Goal: Task Accomplishment & Management: Complete application form

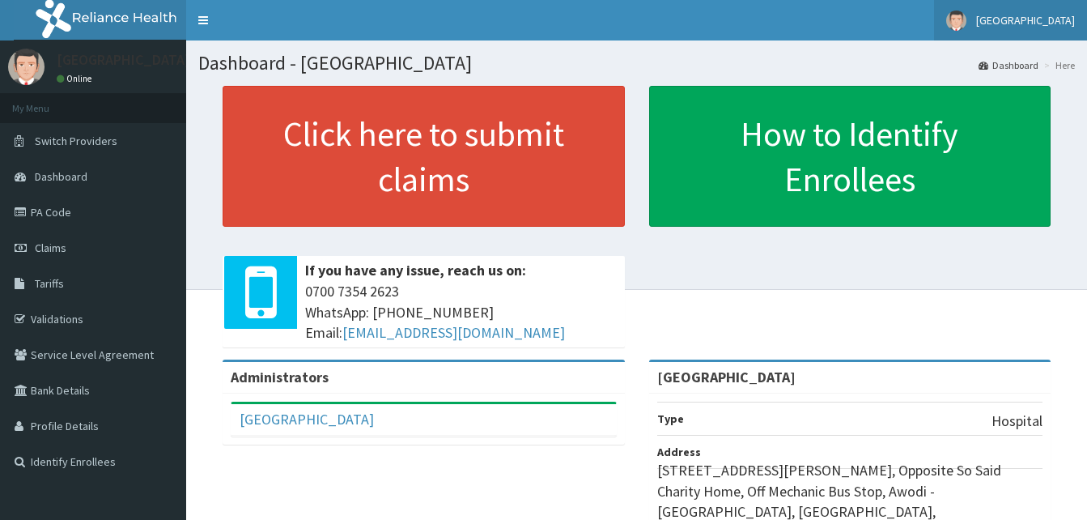
click at [966, 27] on img at bounding box center [956, 21] width 20 height 20
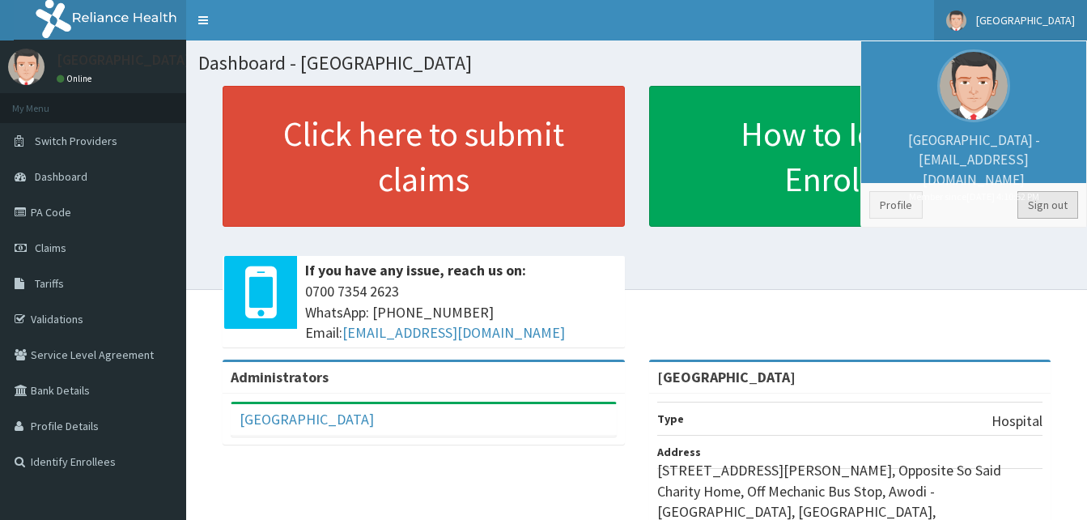
click at [1029, 208] on link "Sign out" at bounding box center [1047, 205] width 61 height 28
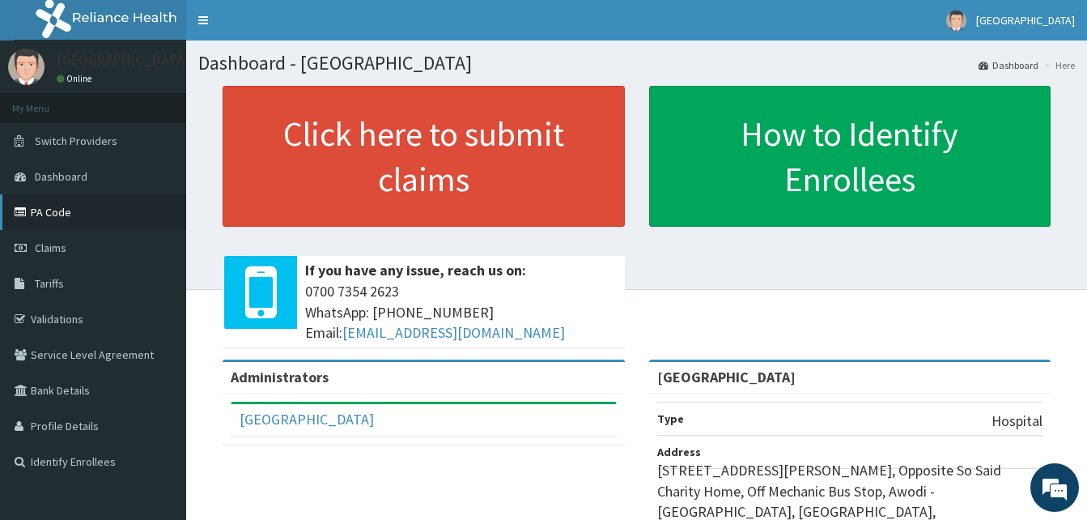
click at [61, 211] on link "PA Code" at bounding box center [93, 212] width 186 height 36
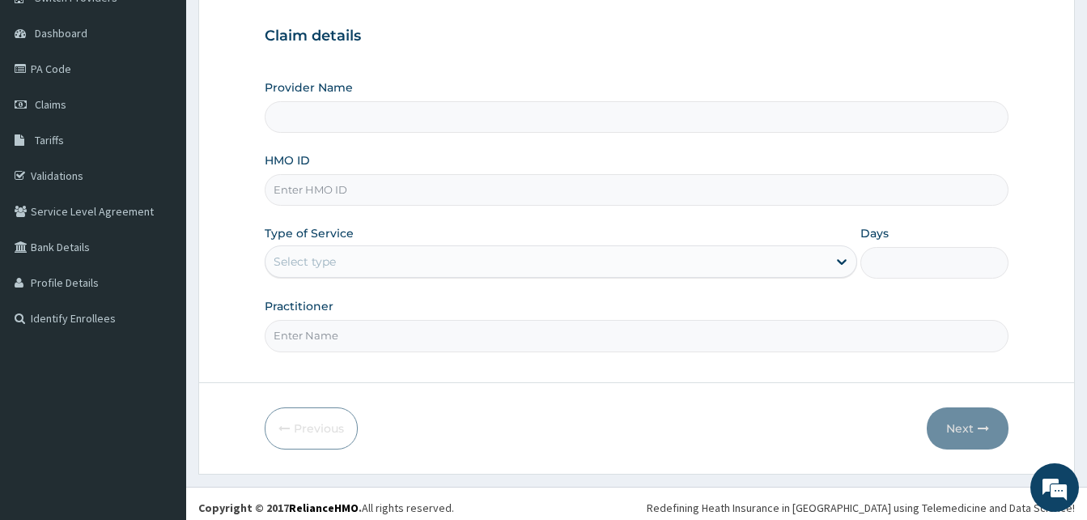
scroll to position [151, 0]
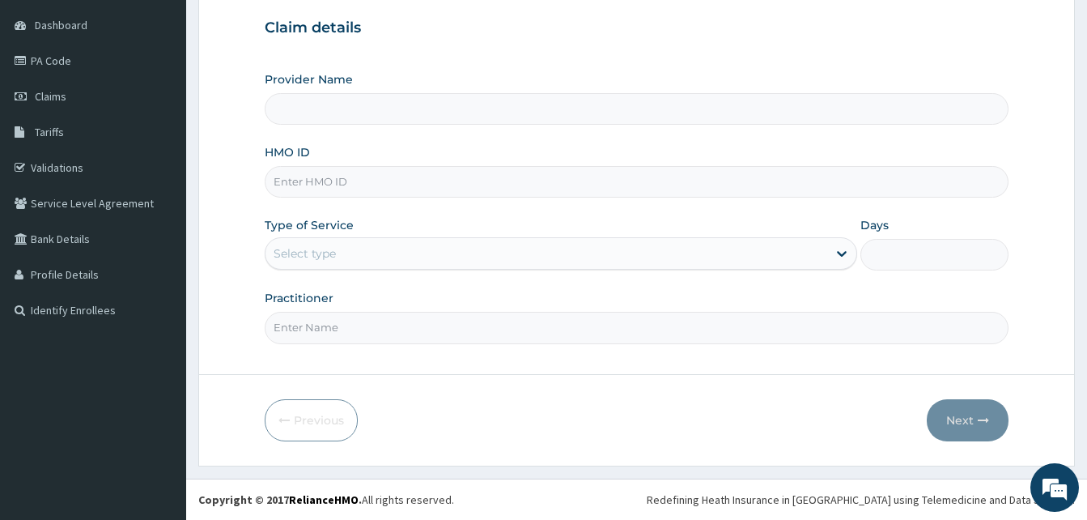
click at [346, 190] on input "HMO ID" at bounding box center [637, 182] width 744 height 32
type input "[GEOGRAPHIC_DATA]"
type input "ltr/10036/a"
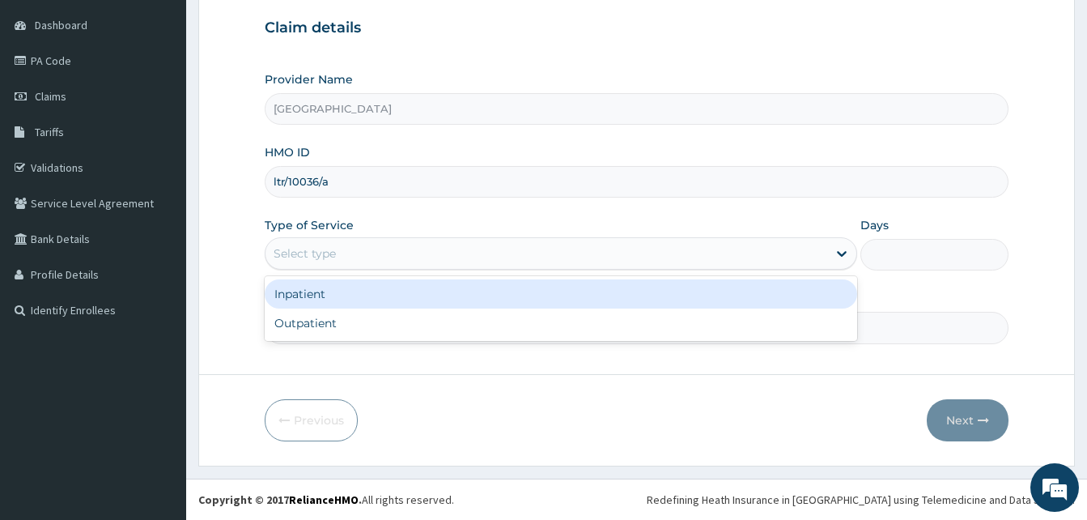
click at [328, 256] on div "Select type" at bounding box center [305, 253] width 62 height 16
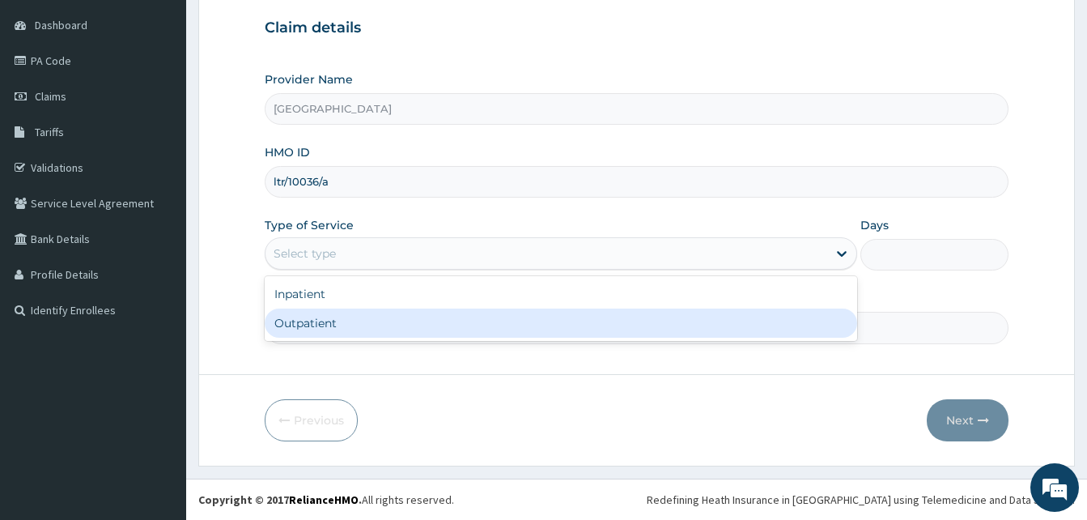
click at [316, 313] on div "Outpatient" at bounding box center [561, 322] width 592 height 29
type input "1"
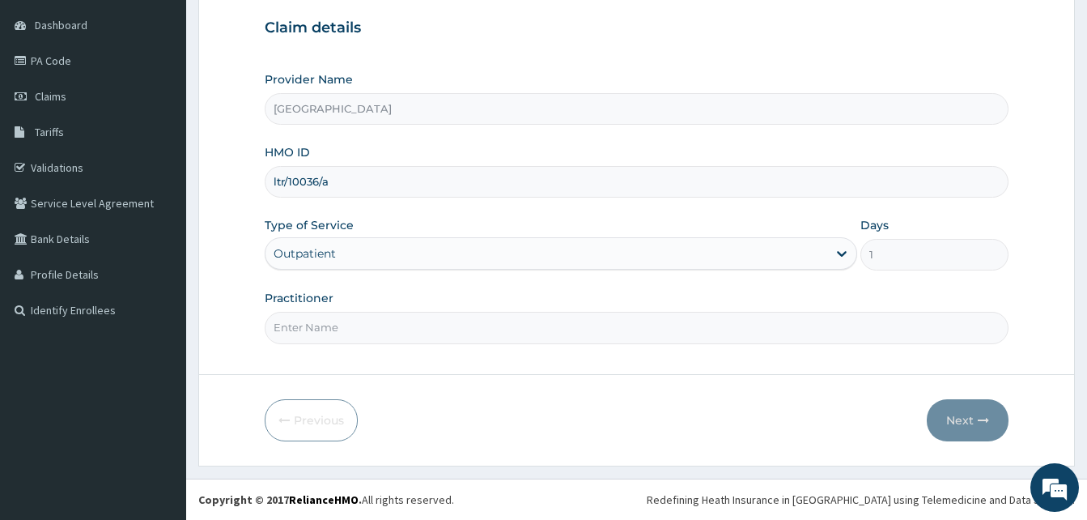
click at [333, 324] on input "Practitioner" at bounding box center [637, 328] width 744 height 32
type input "d"
type input "DR SALAUDIN"
click at [961, 419] on button "Next" at bounding box center [968, 420] width 82 height 42
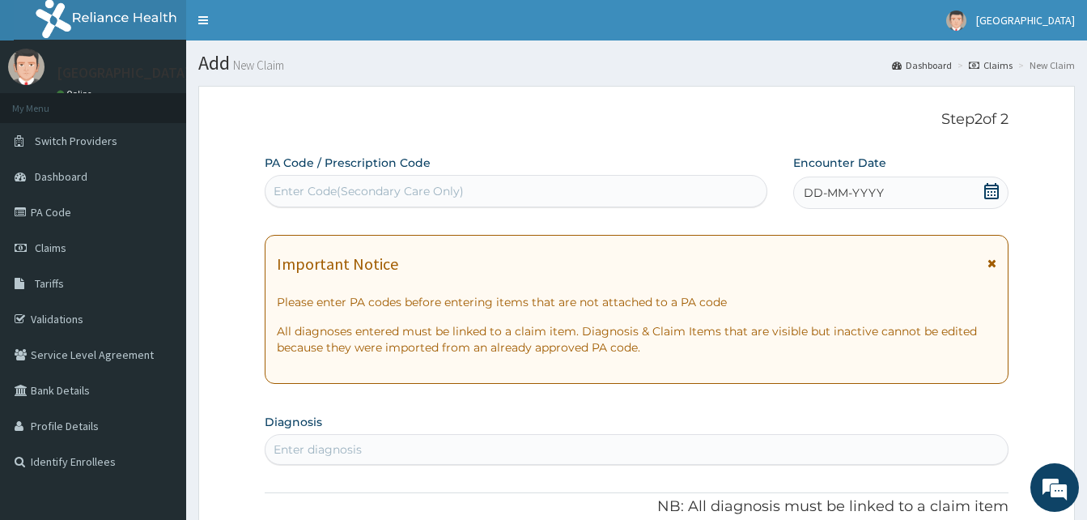
click at [511, 188] on div "Enter Code(Secondary Care Only)" at bounding box center [515, 191] width 501 height 26
paste input "PA/B53844"
type input "PA/B53844"
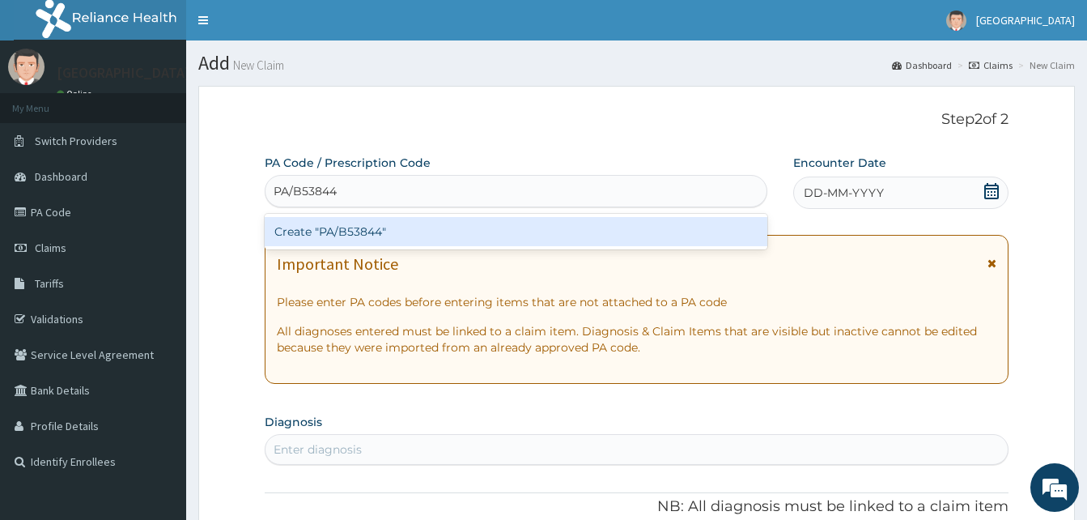
click at [463, 230] on div "Create "PA/B53844"" at bounding box center [516, 231] width 503 height 29
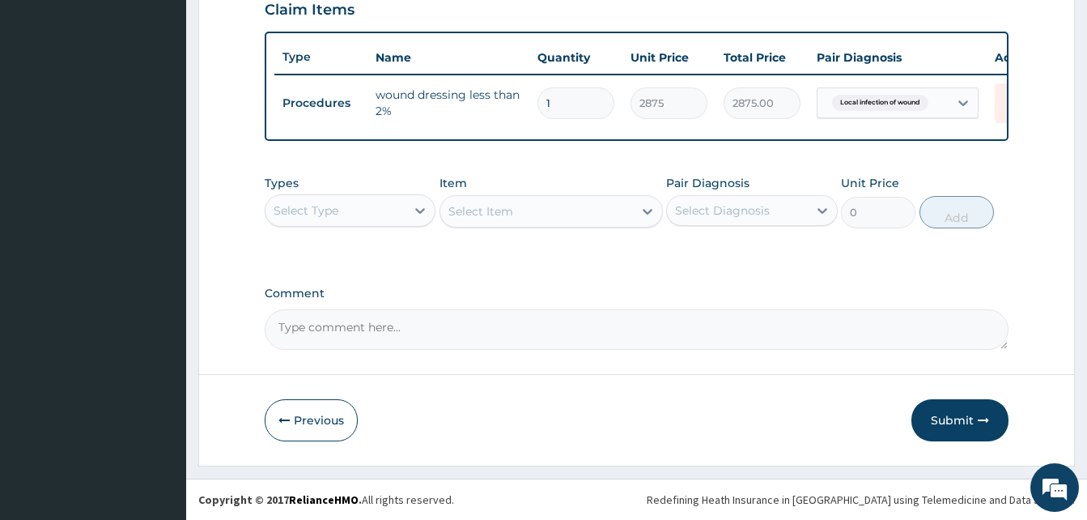
scroll to position [575, 0]
click at [955, 411] on button "Submit" at bounding box center [959, 420] width 97 height 42
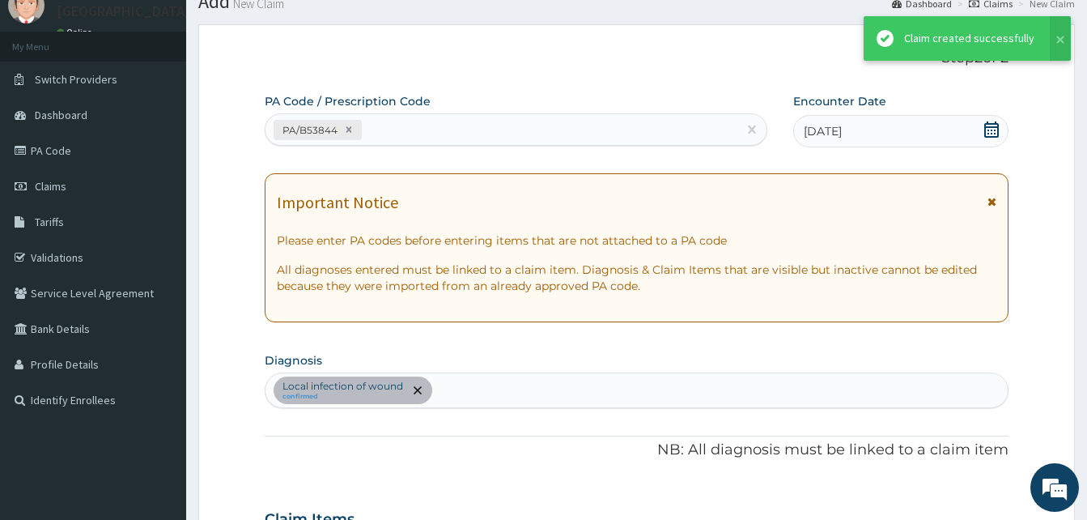
scroll to position [583, 0]
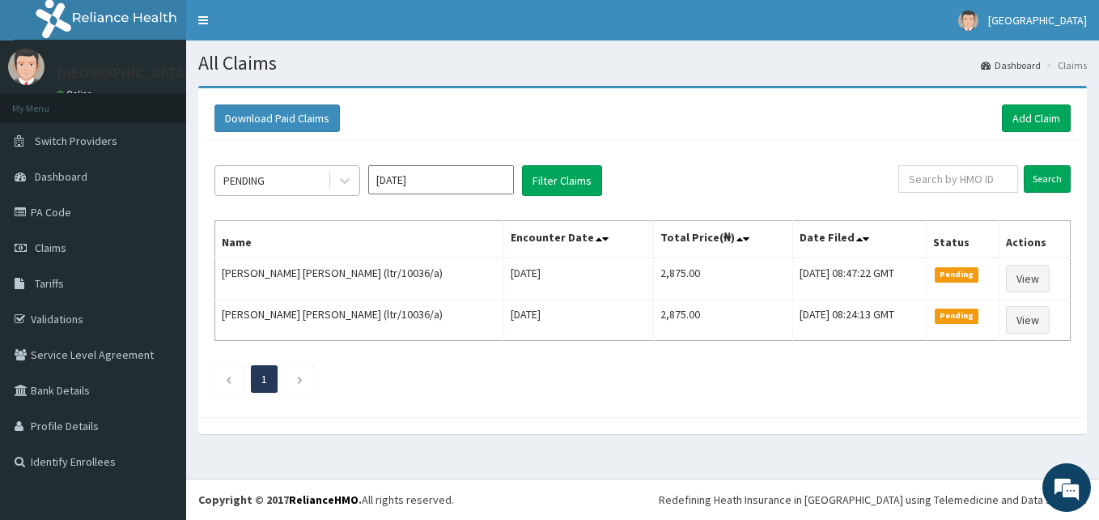
click at [279, 185] on div "PENDING" at bounding box center [271, 181] width 112 height 26
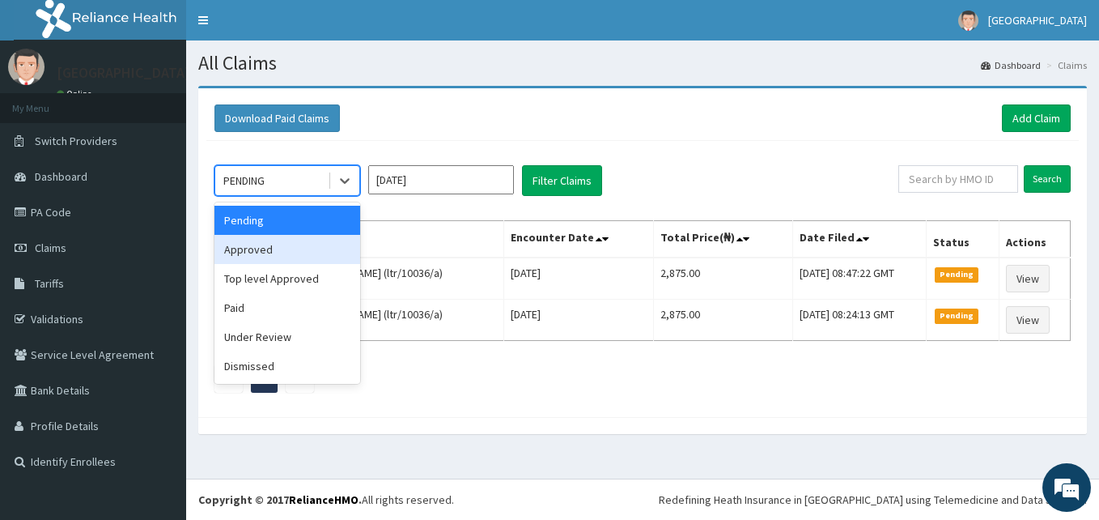
click at [262, 258] on div "Approved" at bounding box center [287, 249] width 146 height 29
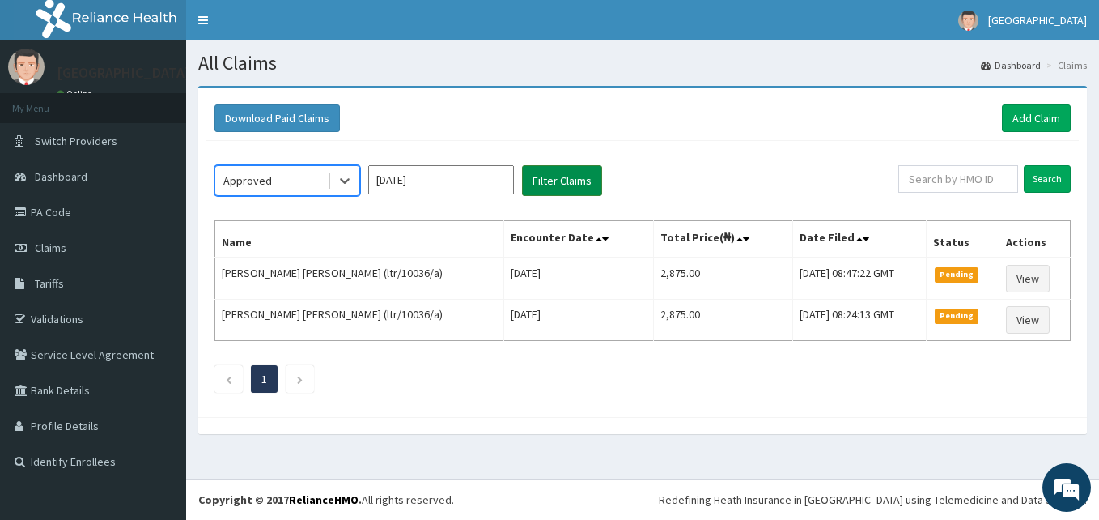
click at [573, 180] on button "Filter Claims" at bounding box center [562, 180] width 80 height 31
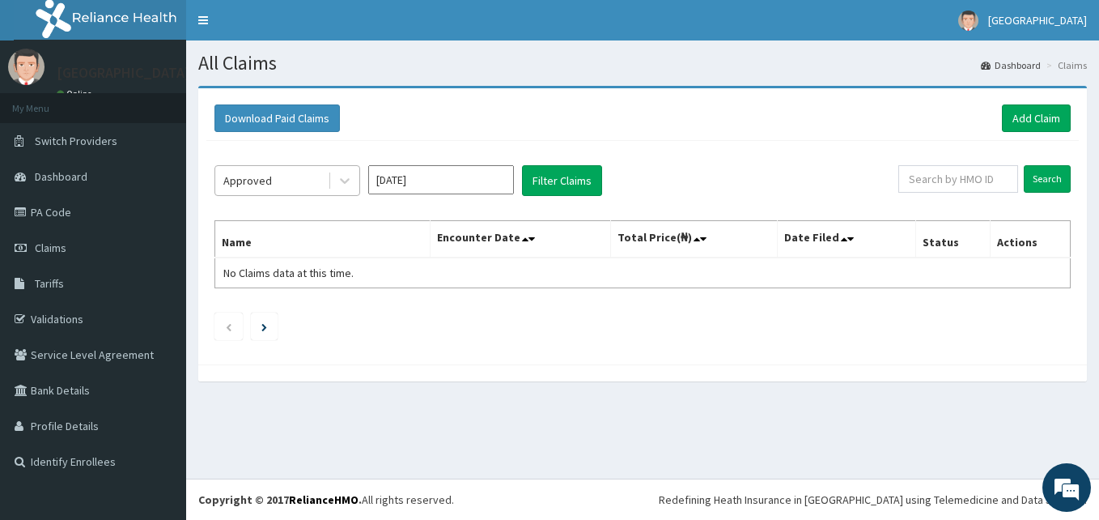
click at [294, 179] on div "Approved" at bounding box center [271, 181] width 112 height 26
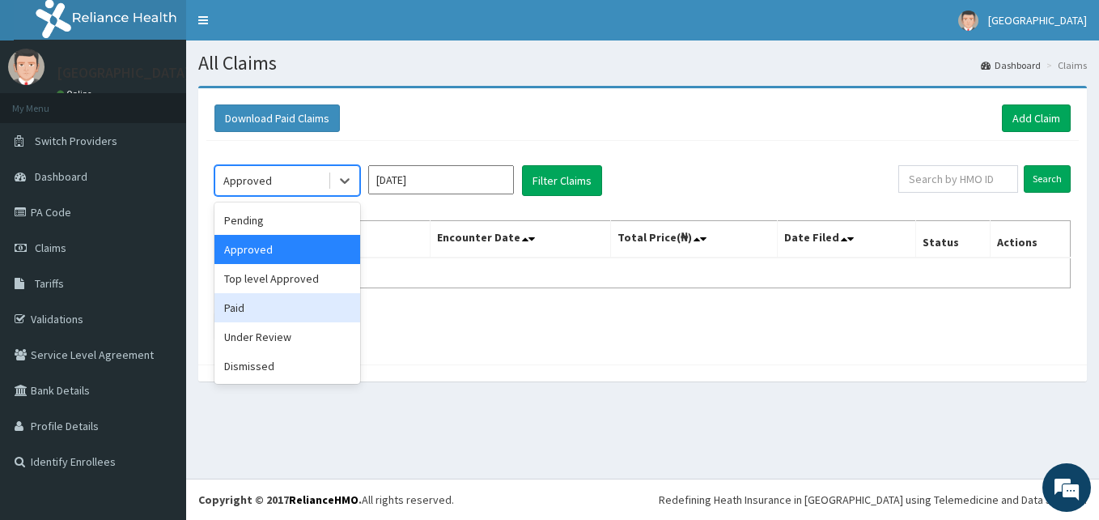
click at [253, 303] on div "Paid" at bounding box center [287, 307] width 146 height 29
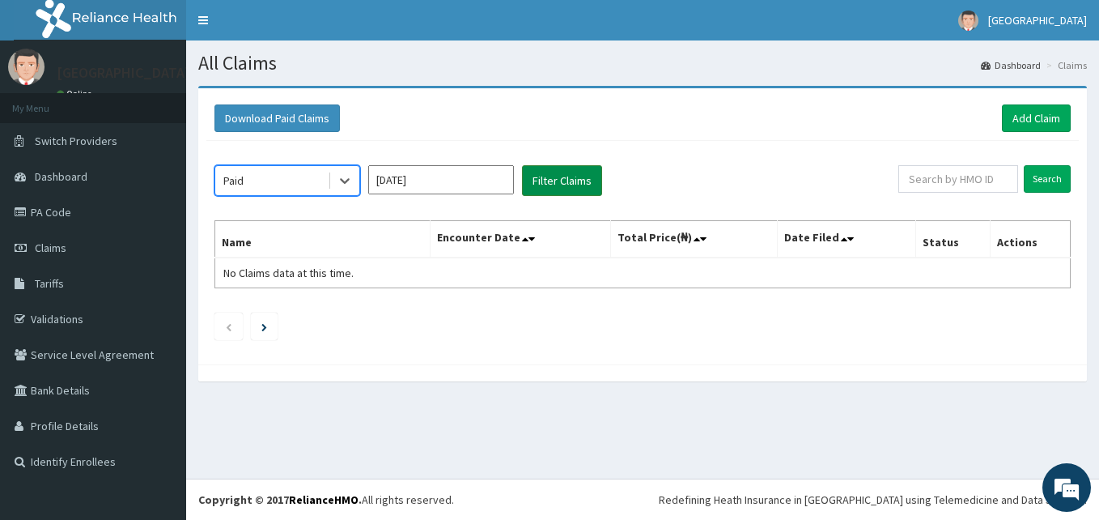
click at [599, 182] on button "Filter Claims" at bounding box center [562, 180] width 80 height 31
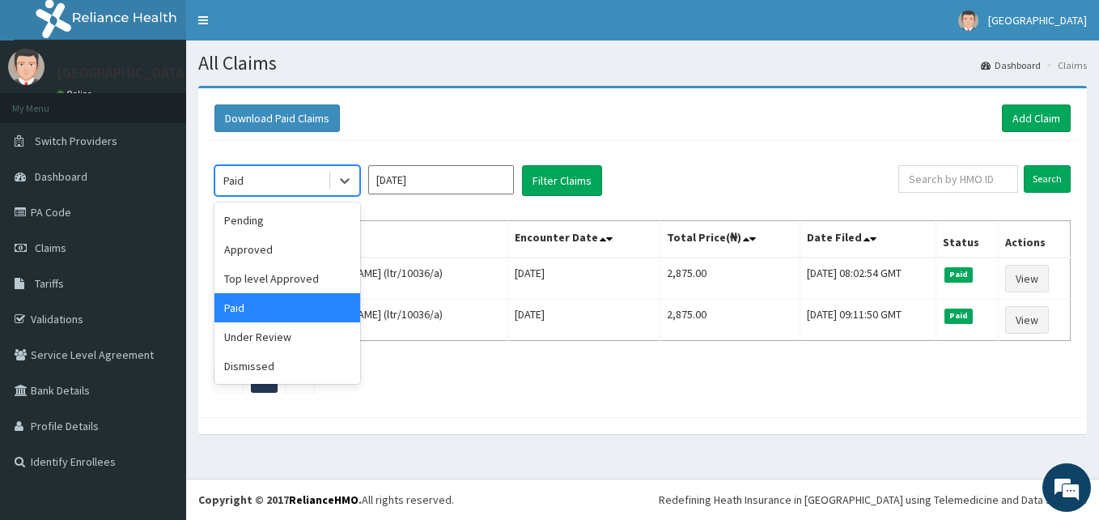
click at [273, 186] on div "Paid" at bounding box center [271, 181] width 112 height 26
click at [265, 339] on div "Under Review" at bounding box center [287, 336] width 146 height 29
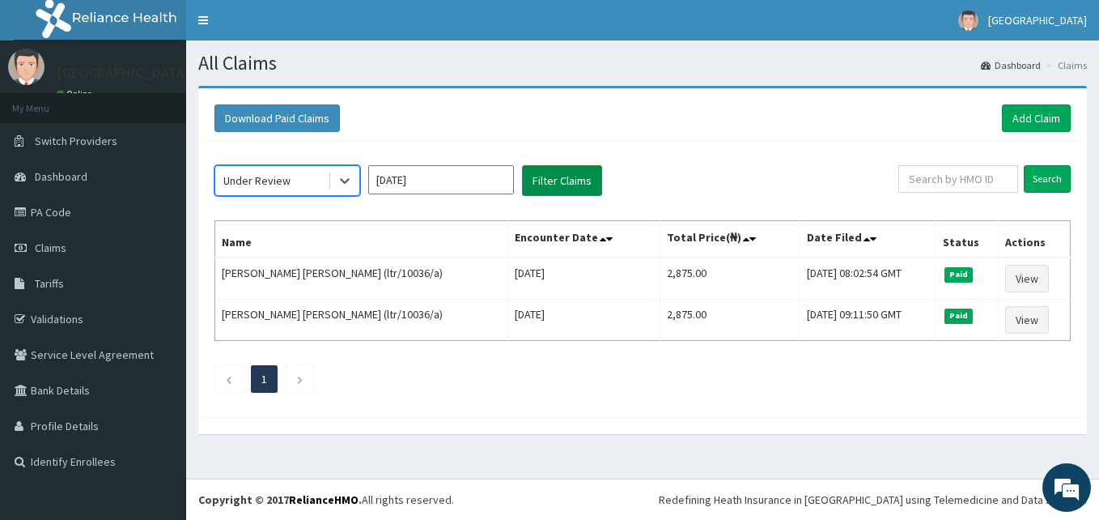
click at [544, 185] on button "Filter Claims" at bounding box center [562, 180] width 80 height 31
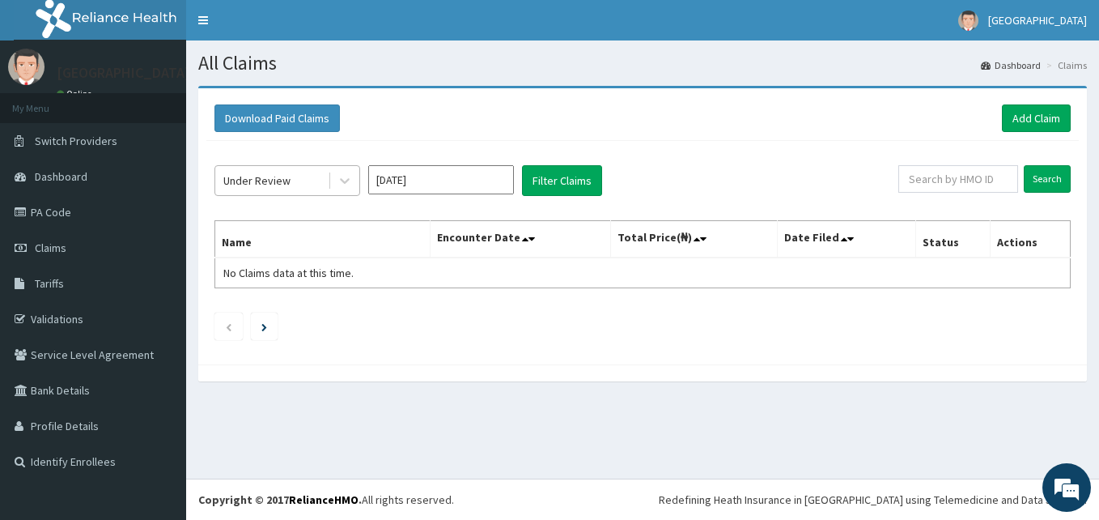
click at [285, 168] on div "Under Review" at bounding box center [271, 181] width 112 height 26
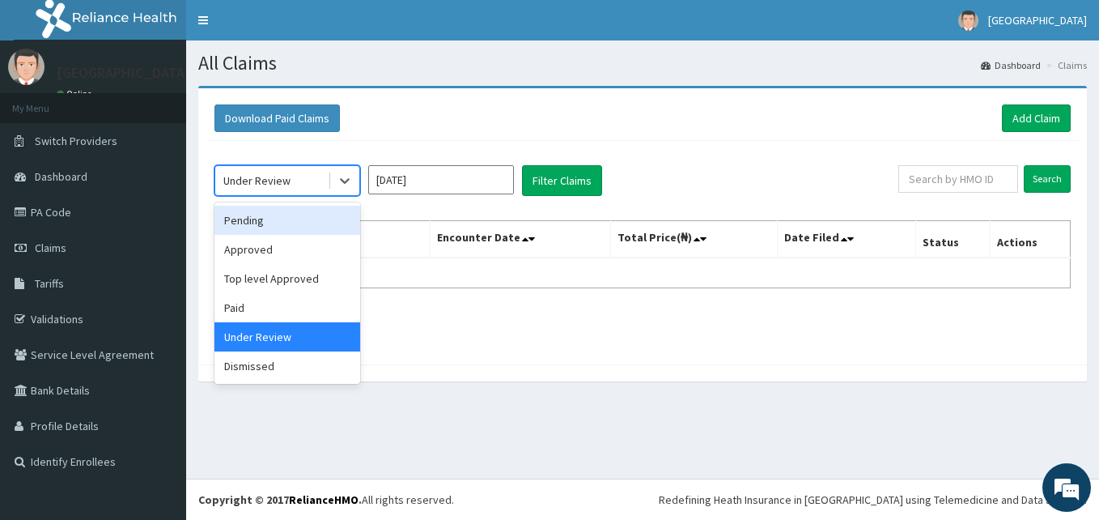
click at [277, 222] on div "Pending" at bounding box center [287, 220] width 146 height 29
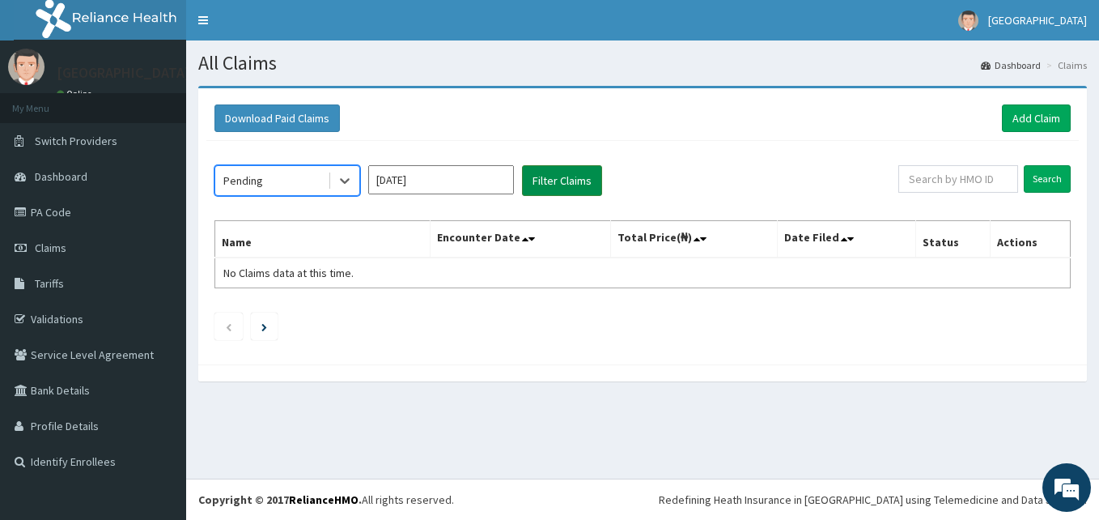
click at [581, 185] on button "Filter Claims" at bounding box center [562, 180] width 80 height 31
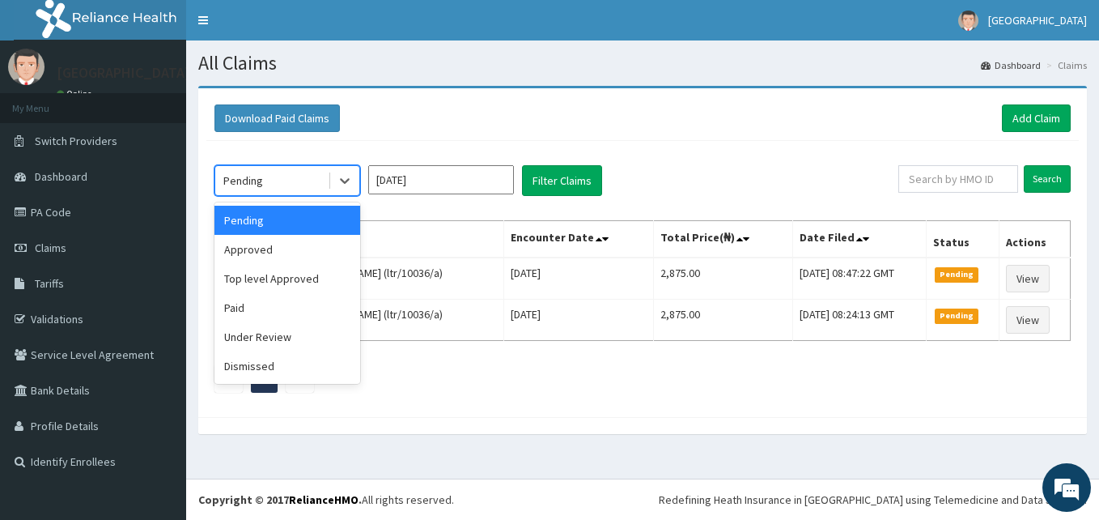
click at [256, 189] on div "Pending" at bounding box center [271, 181] width 112 height 26
click at [492, 409] on div "option Pending, selected. option Pending selected, 1 of 6. 6 results available.…" at bounding box center [642, 275] width 872 height 268
click at [284, 185] on div "Pending" at bounding box center [271, 181] width 112 height 26
click at [261, 306] on div "Paid" at bounding box center [287, 307] width 146 height 29
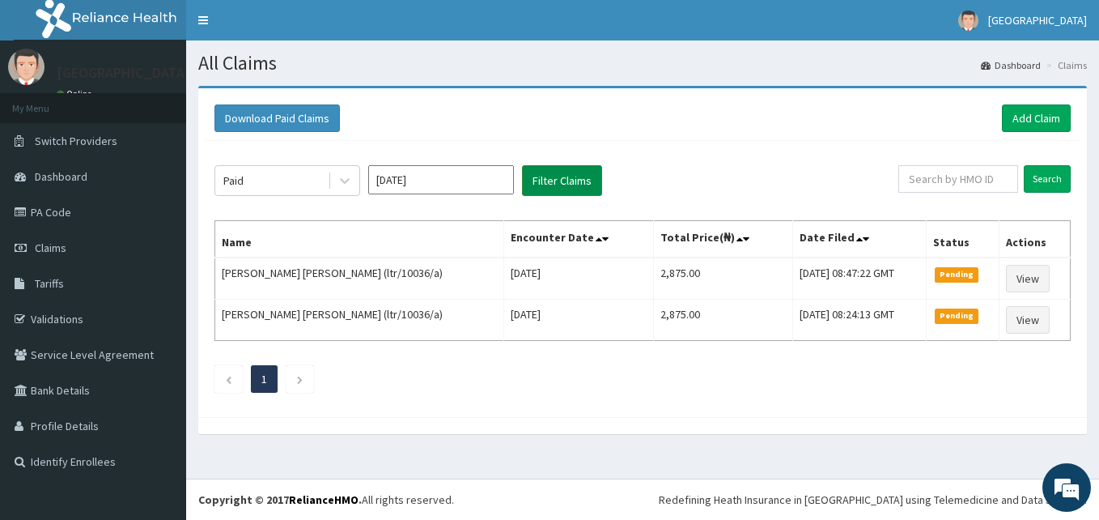
click at [530, 177] on button "Filter Claims" at bounding box center [562, 180] width 80 height 31
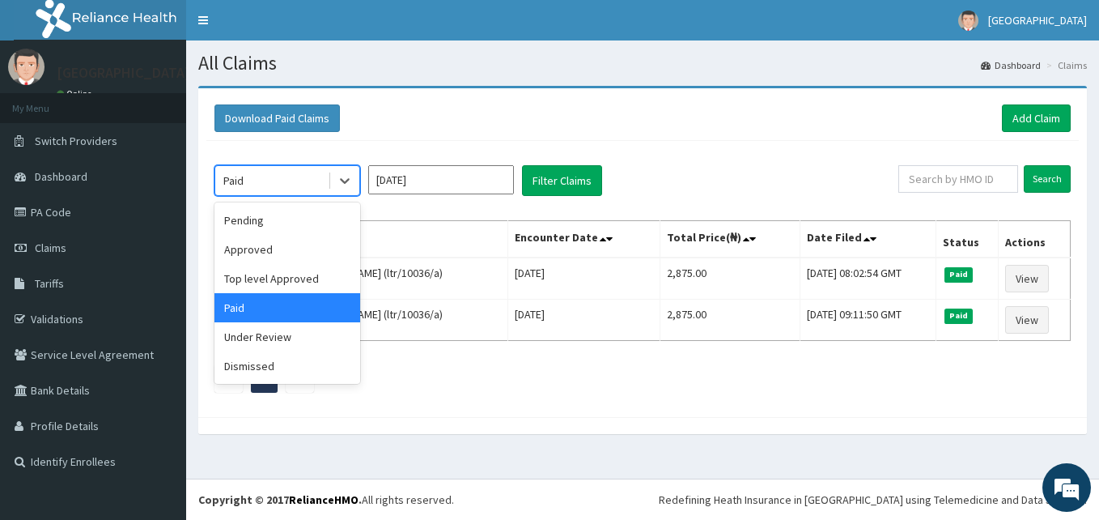
click at [273, 188] on div "Paid" at bounding box center [271, 181] width 112 height 26
click at [272, 363] on div "Dismissed" at bounding box center [287, 365] width 146 height 29
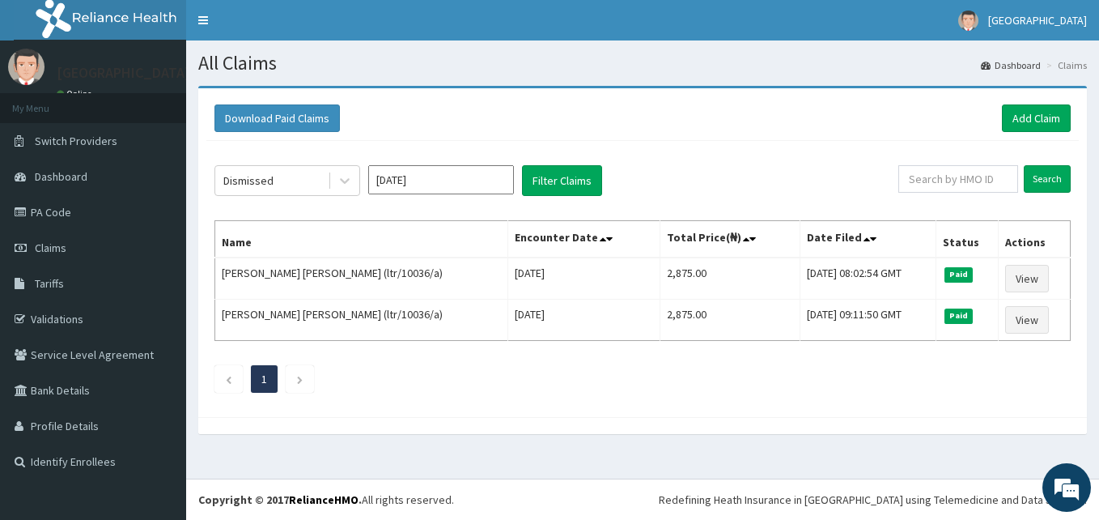
click at [533, 201] on div "Dismissed Aug 2025 Filter Claims Search Name Encounter Date Total Price(₦) Date…" at bounding box center [642, 275] width 872 height 268
click at [549, 184] on button "Filter Claims" at bounding box center [562, 180] width 80 height 31
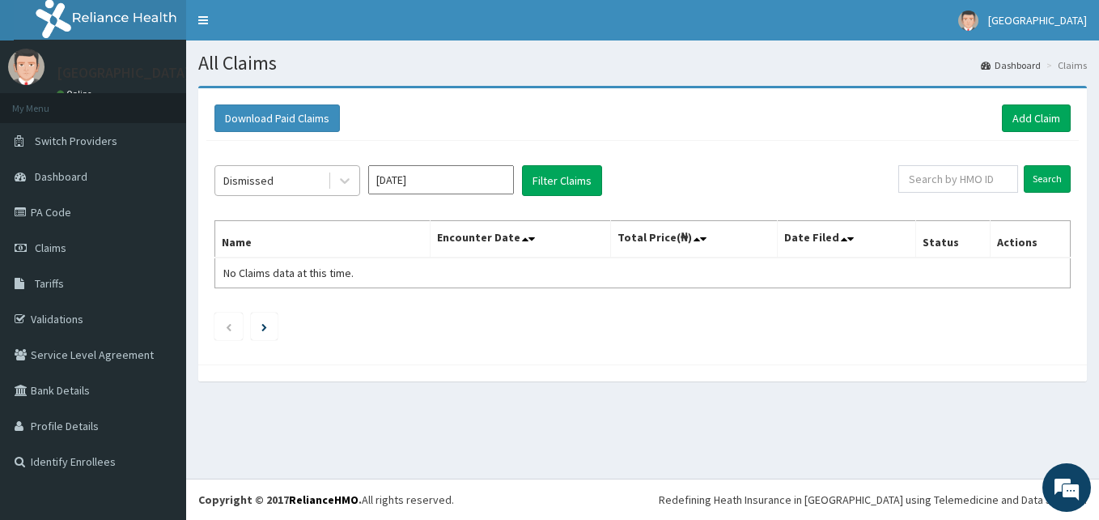
click at [268, 190] on div "Dismissed" at bounding box center [271, 181] width 112 height 26
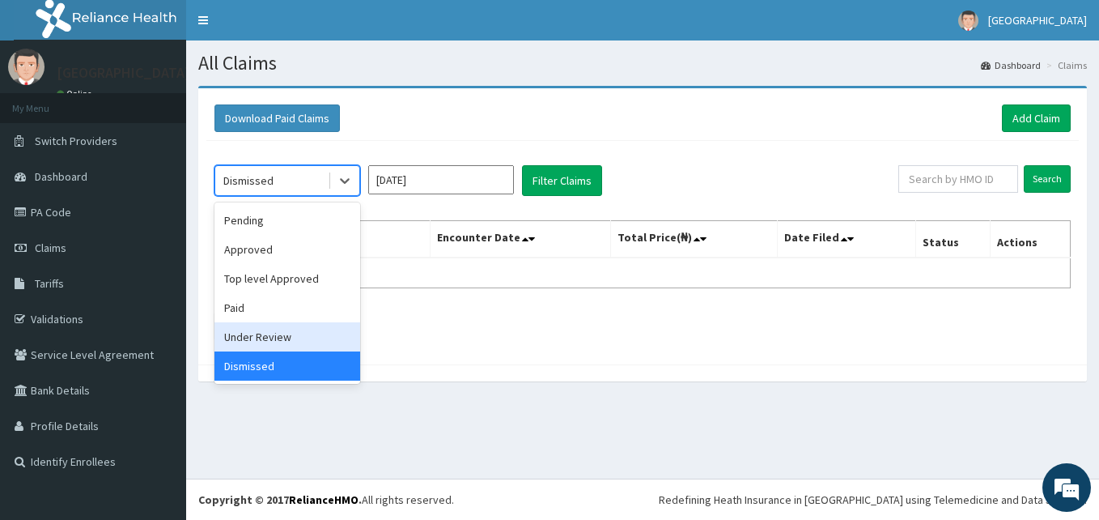
click at [269, 333] on div "Under Review" at bounding box center [287, 336] width 146 height 29
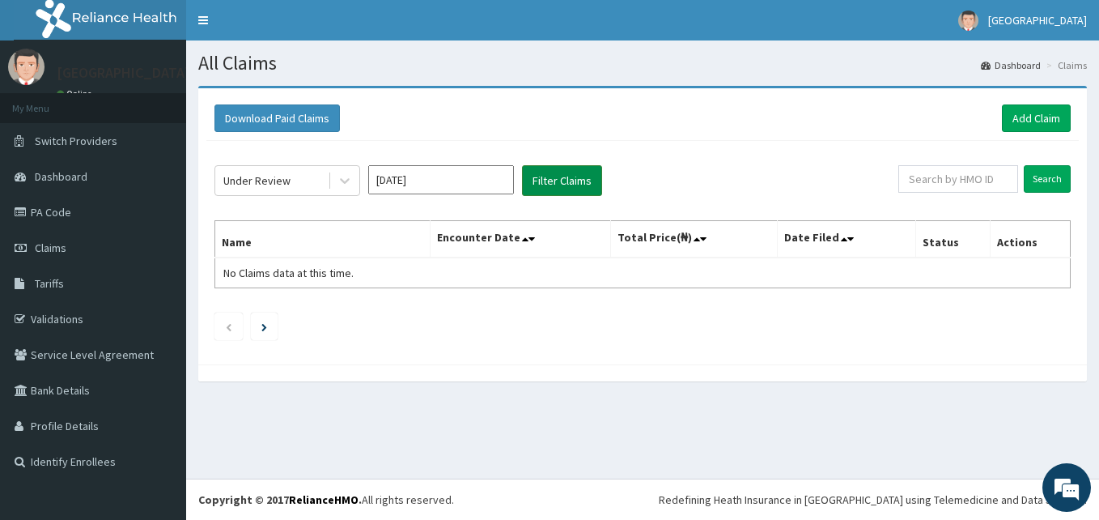
click at [564, 173] on button "Filter Claims" at bounding box center [562, 180] width 80 height 31
click at [560, 183] on button "Filter Claims" at bounding box center [562, 180] width 80 height 31
click at [53, 211] on link "PA Code" at bounding box center [93, 212] width 186 height 36
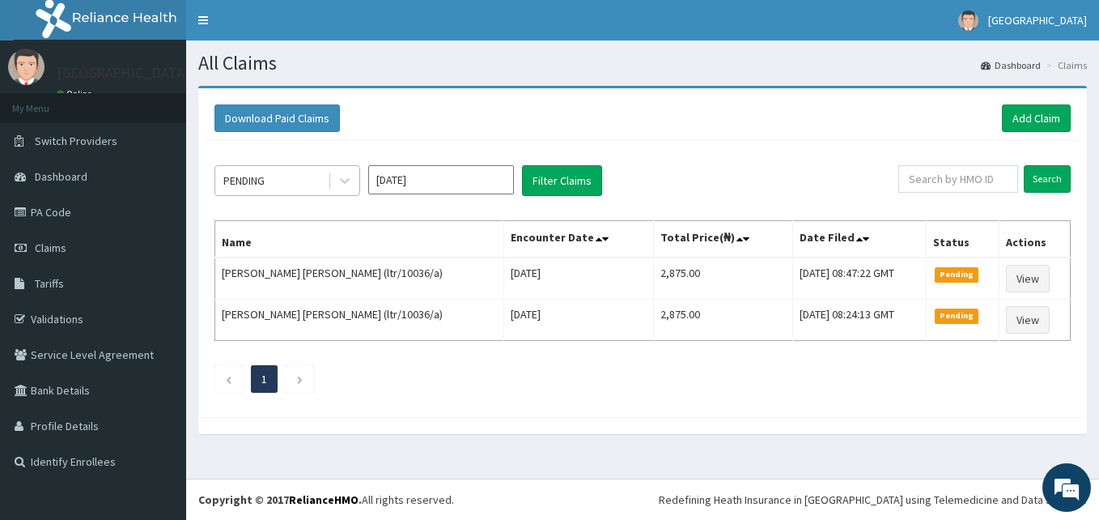
click at [265, 169] on div "PENDING" at bounding box center [271, 181] width 112 height 26
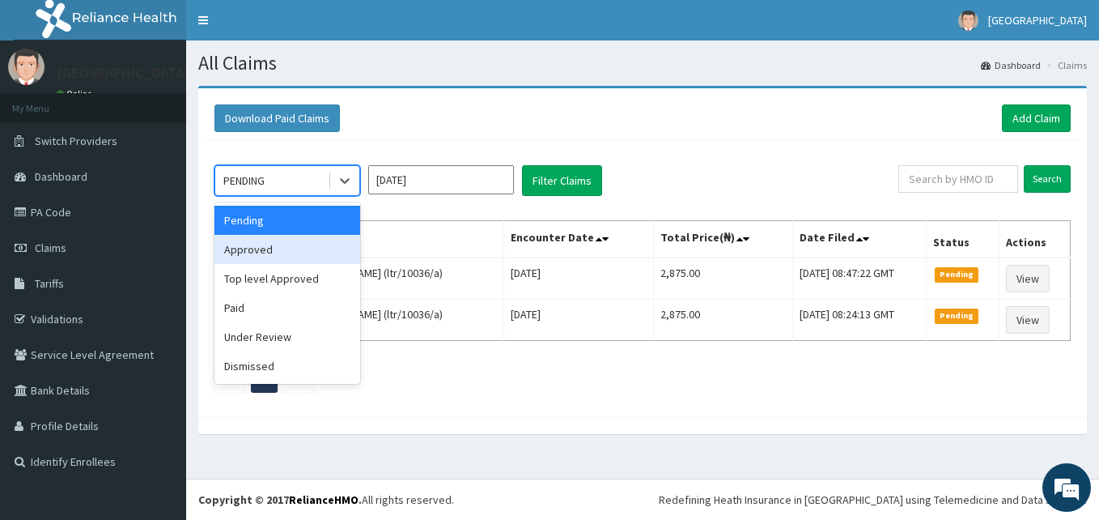
click at [263, 244] on div "Approved" at bounding box center [287, 249] width 146 height 29
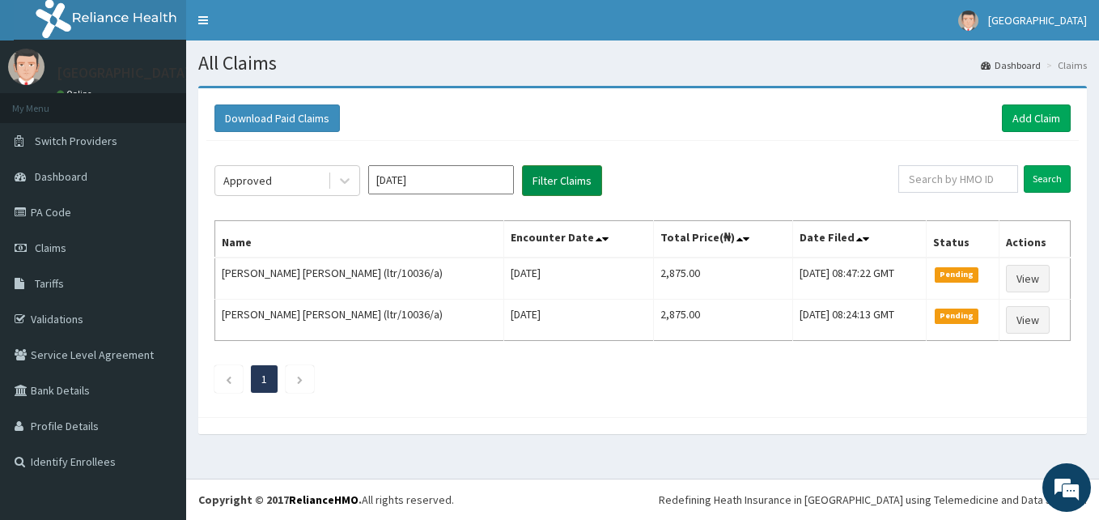
click at [555, 180] on button "Filter Claims" at bounding box center [562, 180] width 80 height 31
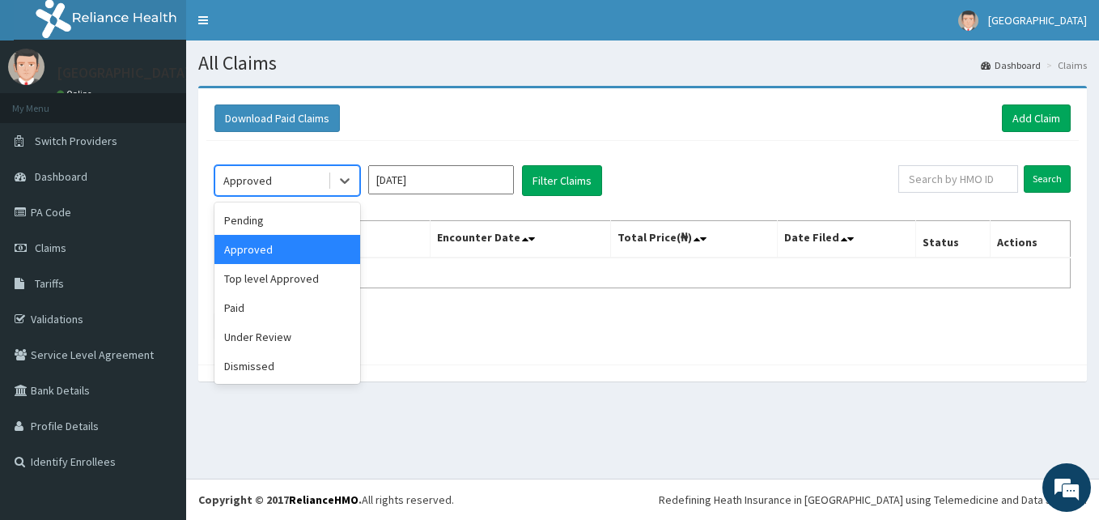
click at [274, 169] on div "Approved" at bounding box center [271, 181] width 112 height 26
click at [271, 267] on div "Top level Approved" at bounding box center [287, 278] width 146 height 29
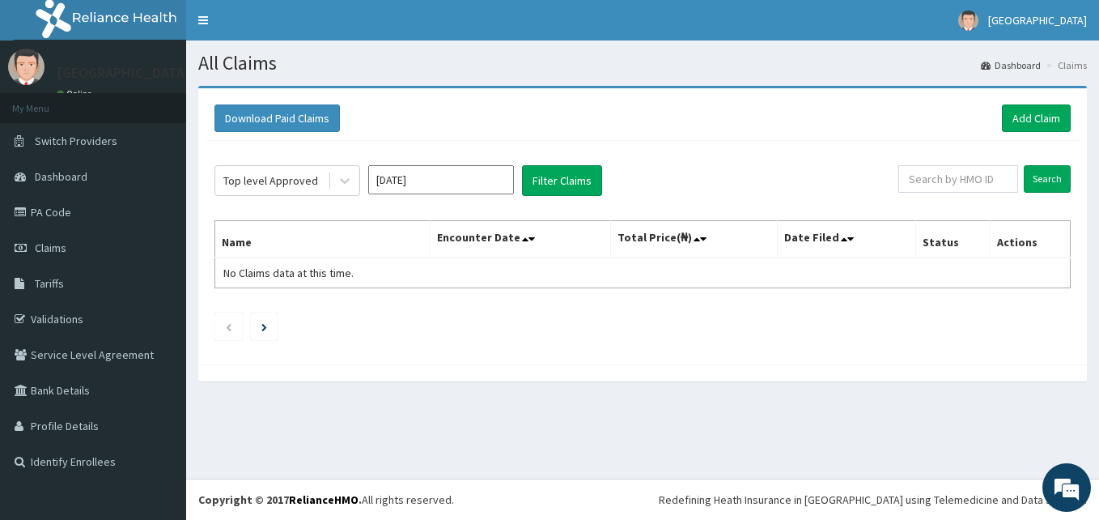
click at [519, 181] on div "Top level Approved Aug 2025 Filter Claims" at bounding box center [556, 180] width 684 height 31
click at [540, 181] on button "Filter Claims" at bounding box center [562, 180] width 80 height 31
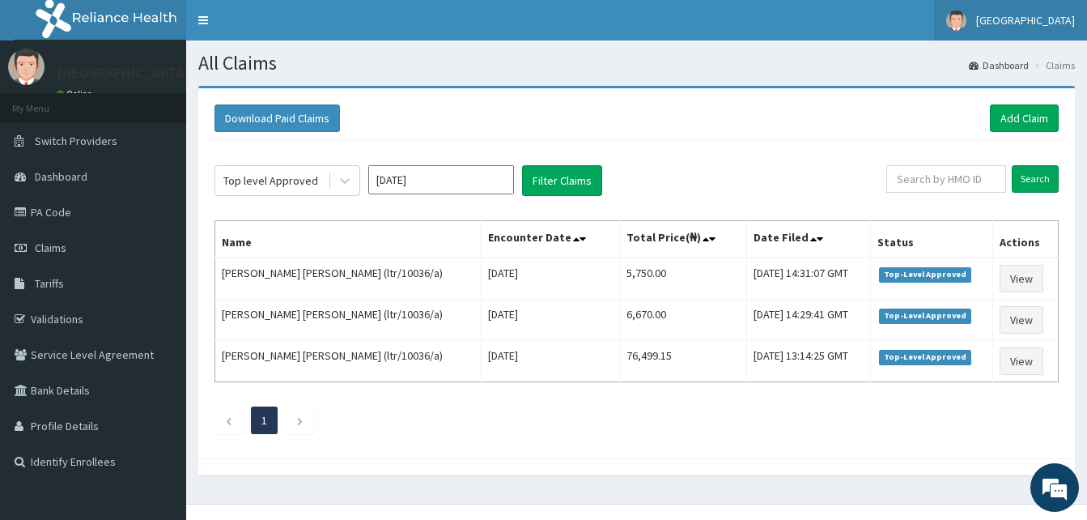
click at [966, 23] on img at bounding box center [956, 21] width 20 height 20
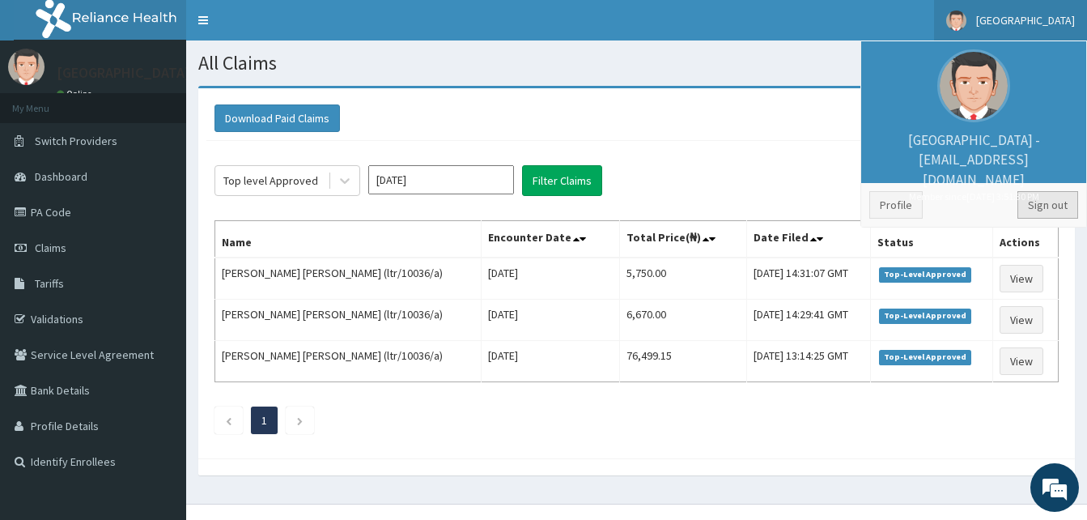
click at [1042, 210] on link "Sign out" at bounding box center [1047, 205] width 61 height 28
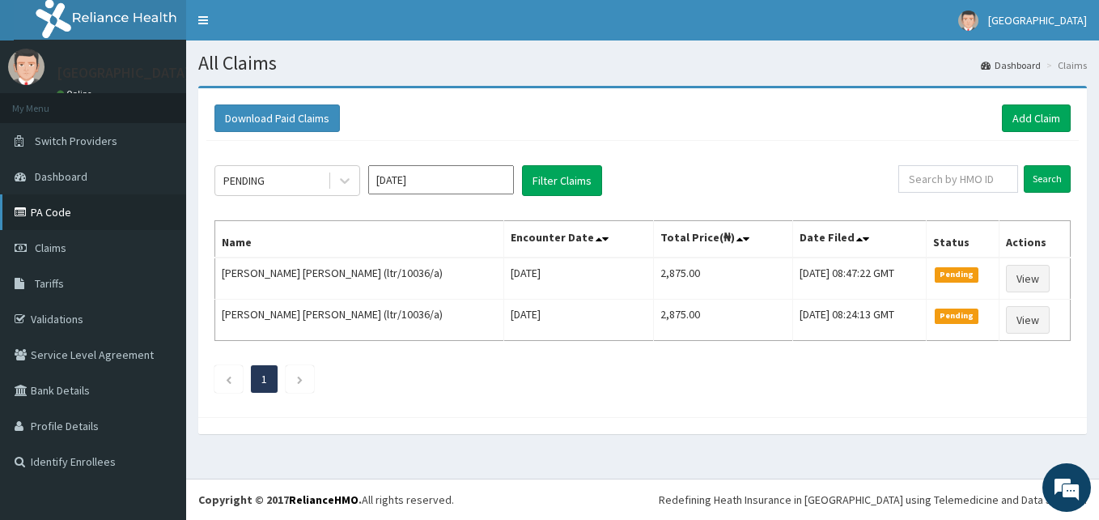
click at [74, 227] on link "PA Code" at bounding box center [93, 212] width 186 height 36
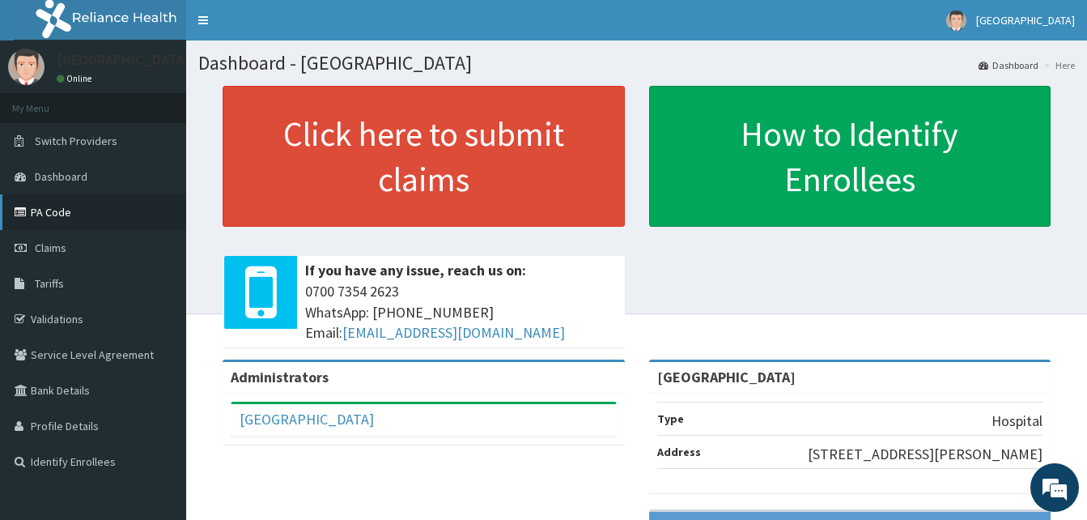
click at [53, 221] on link "PA Code" at bounding box center [93, 212] width 186 height 36
click at [89, 217] on link "PA Code" at bounding box center [93, 212] width 186 height 36
